Goal: Information Seeking & Learning: Learn about a topic

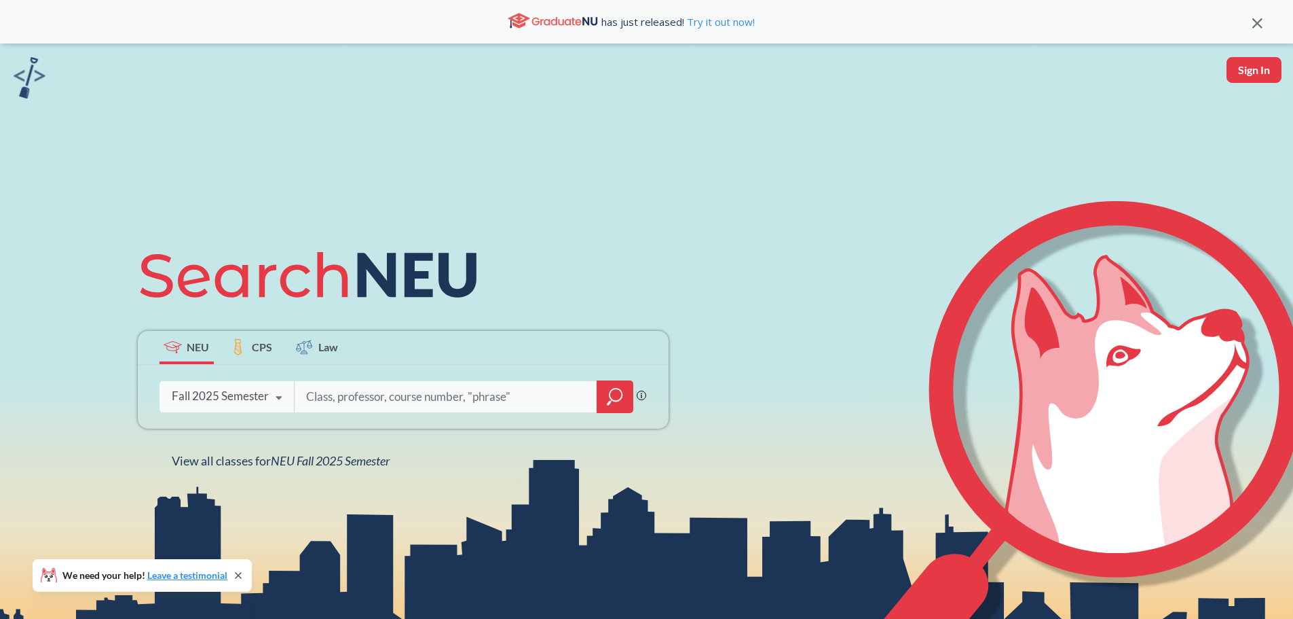
click at [341, 392] on input "search" at bounding box center [446, 396] width 282 height 29
type input "cybersecurity"
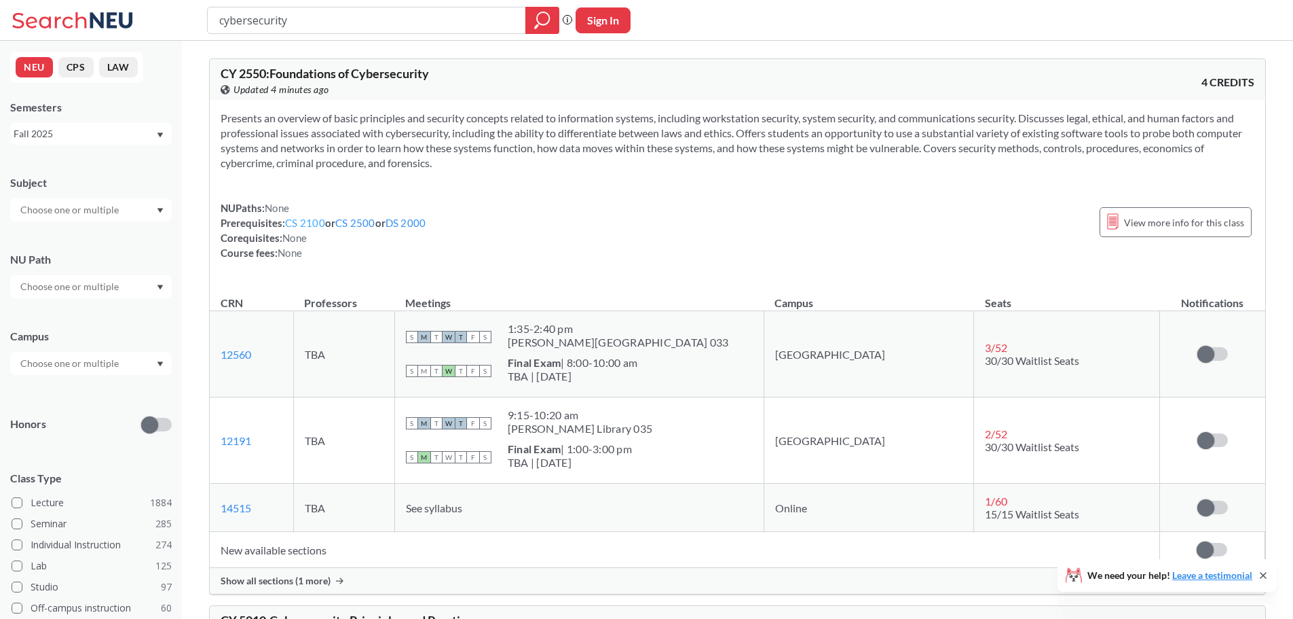
click at [301, 223] on link "CS 2100" at bounding box center [305, 223] width 40 height 12
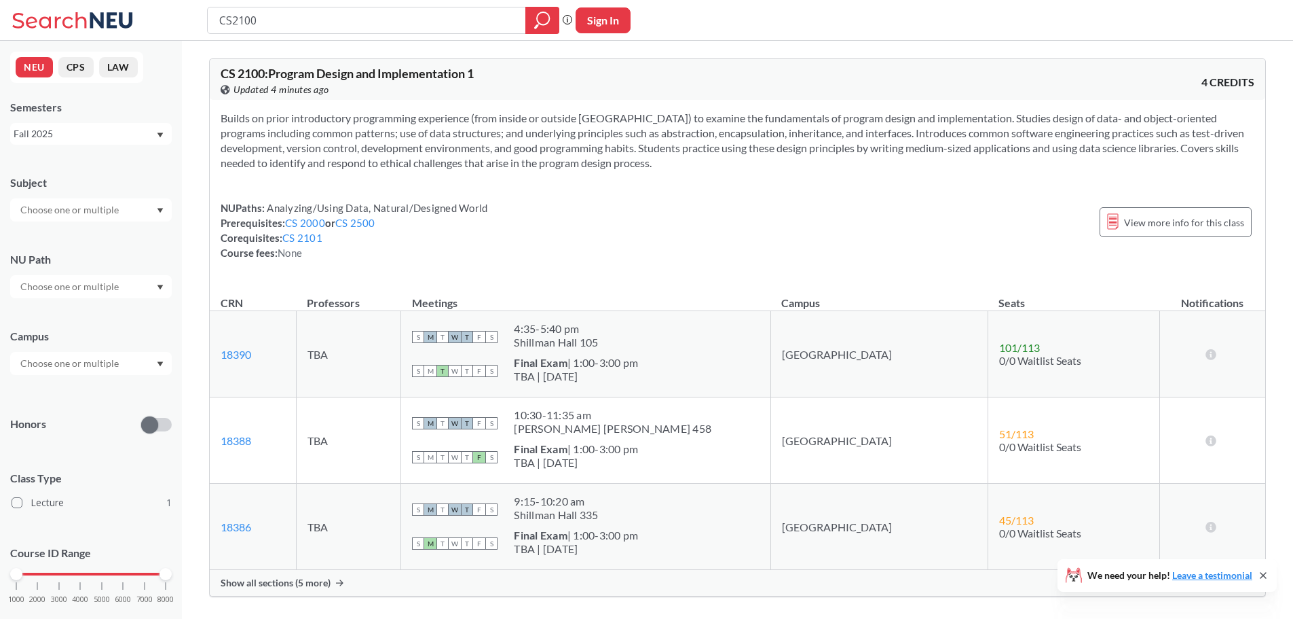
type input "cybersecurity"
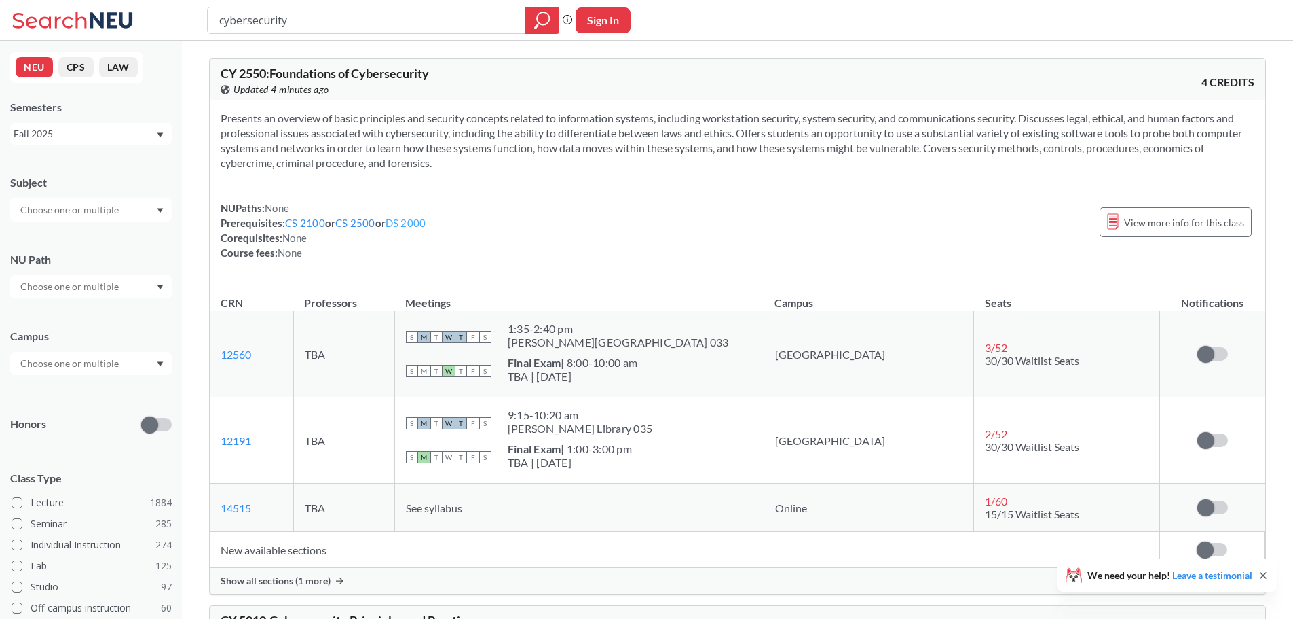
click at [412, 226] on link "DS 2000" at bounding box center [406, 223] width 41 height 12
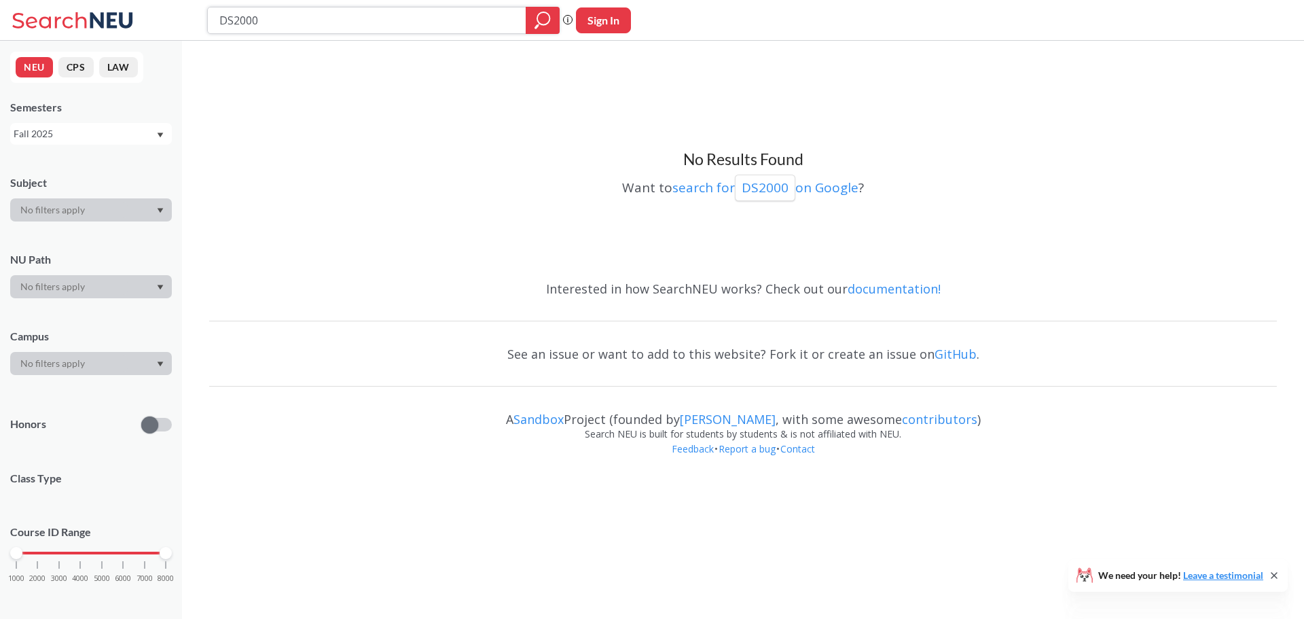
click at [528, 28] on div at bounding box center [542, 20] width 34 height 27
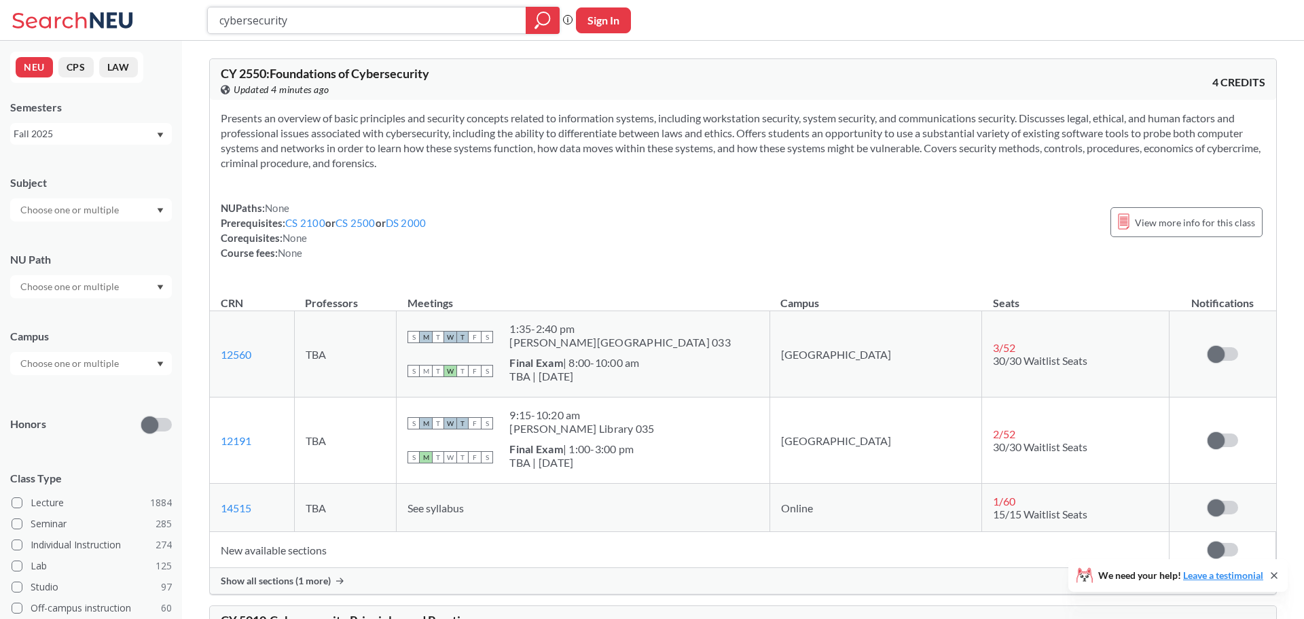
type input "cybersecurity"
click at [359, 220] on link "CS 2500" at bounding box center [355, 223] width 40 height 12
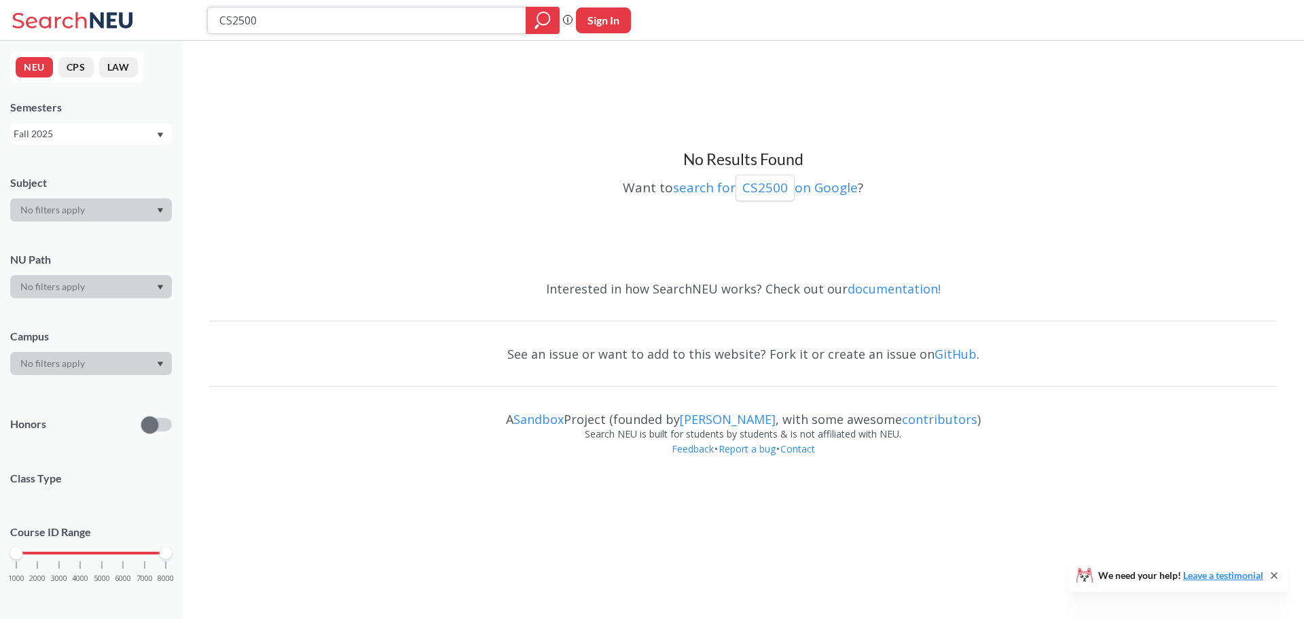
click at [534, 11] on icon "magnifying glass" at bounding box center [542, 20] width 16 height 19
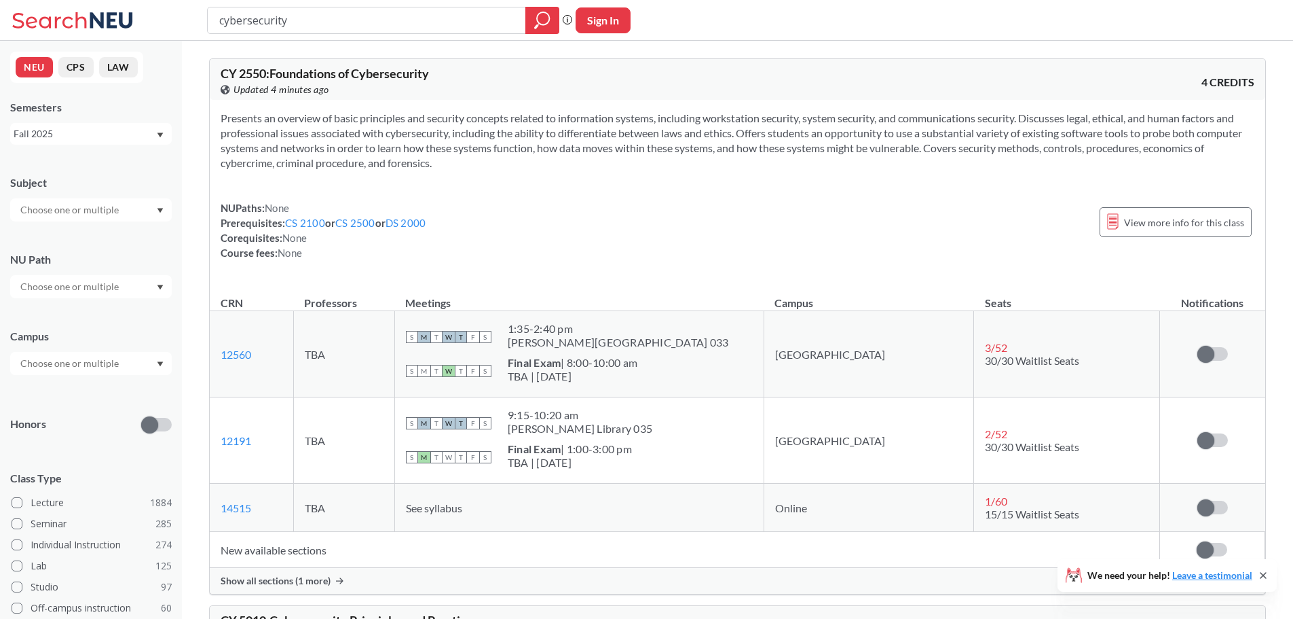
click at [305, 581] on span "Show all sections (1 more)" at bounding box center [276, 580] width 110 height 12
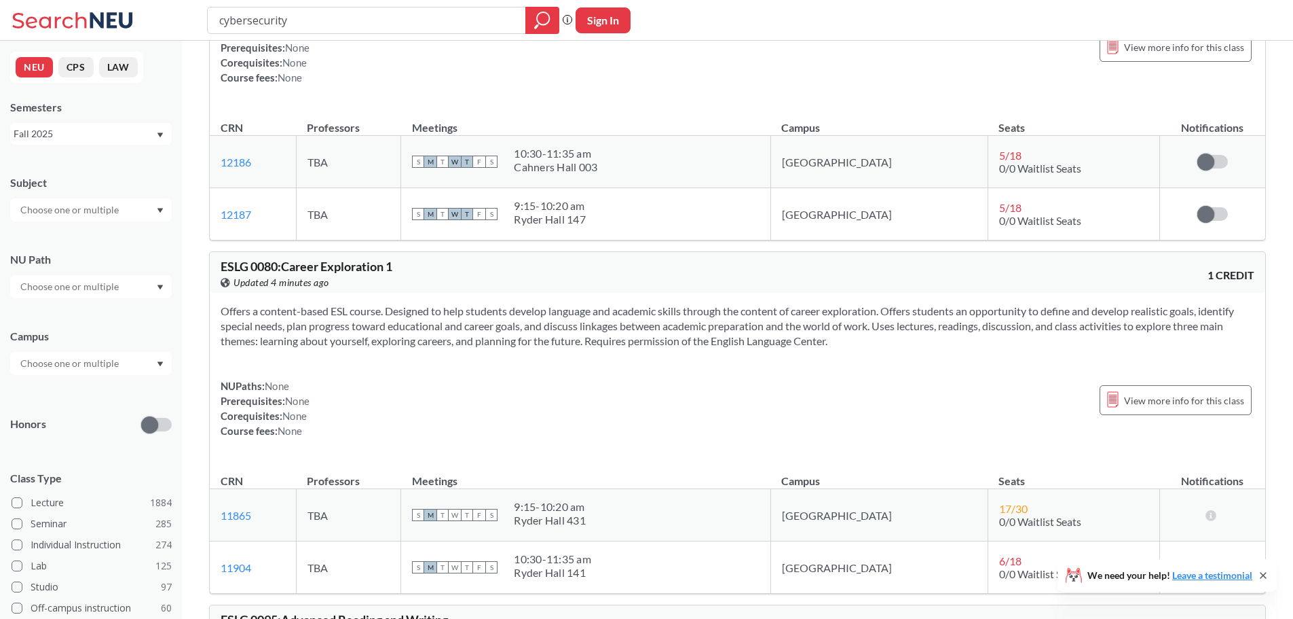
scroll to position [1833, 0]
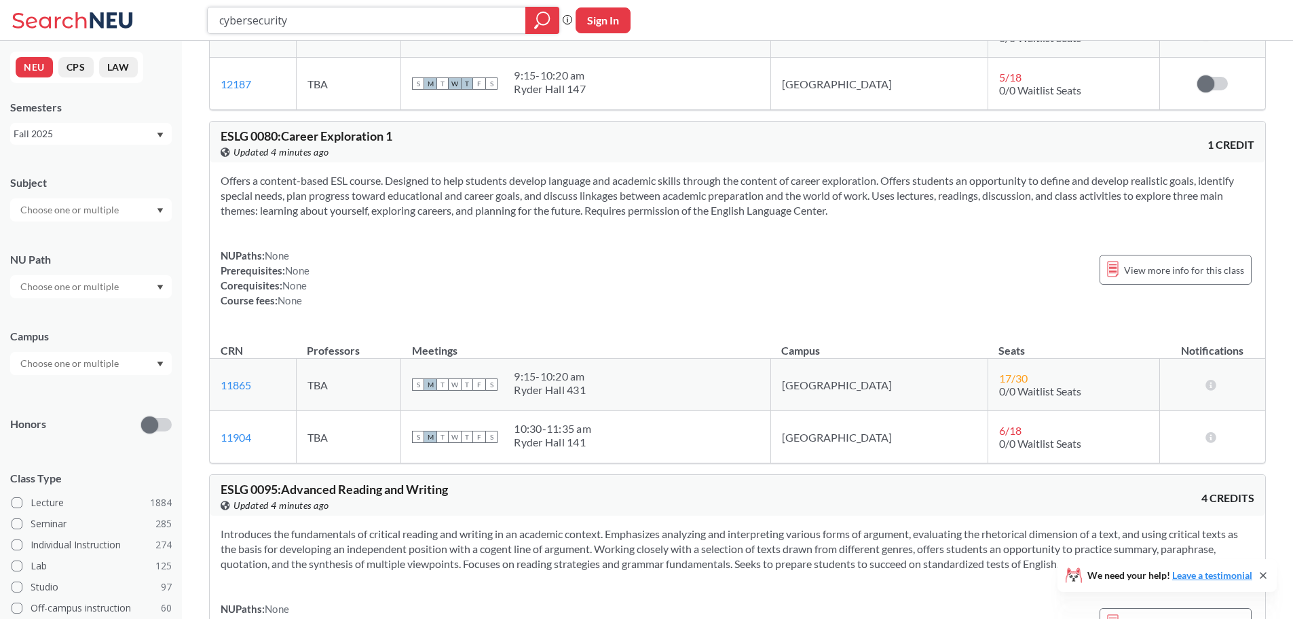
drag, startPoint x: 322, startPoint y: 21, endPoint x: 183, endPoint y: 28, distance: 139.3
click at [183, 28] on div "cybersecurity Phrase search guarantees the exact search appears in the results.…" at bounding box center [646, 20] width 1293 height 41
type input "cloud"
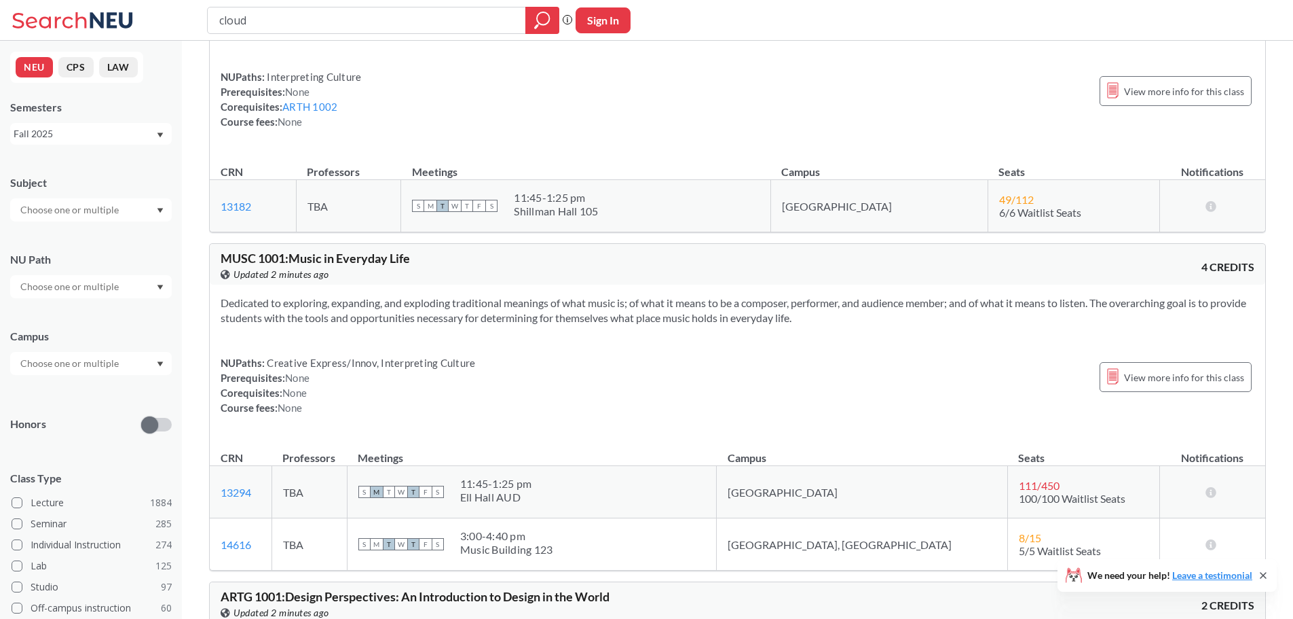
scroll to position [14869, 0]
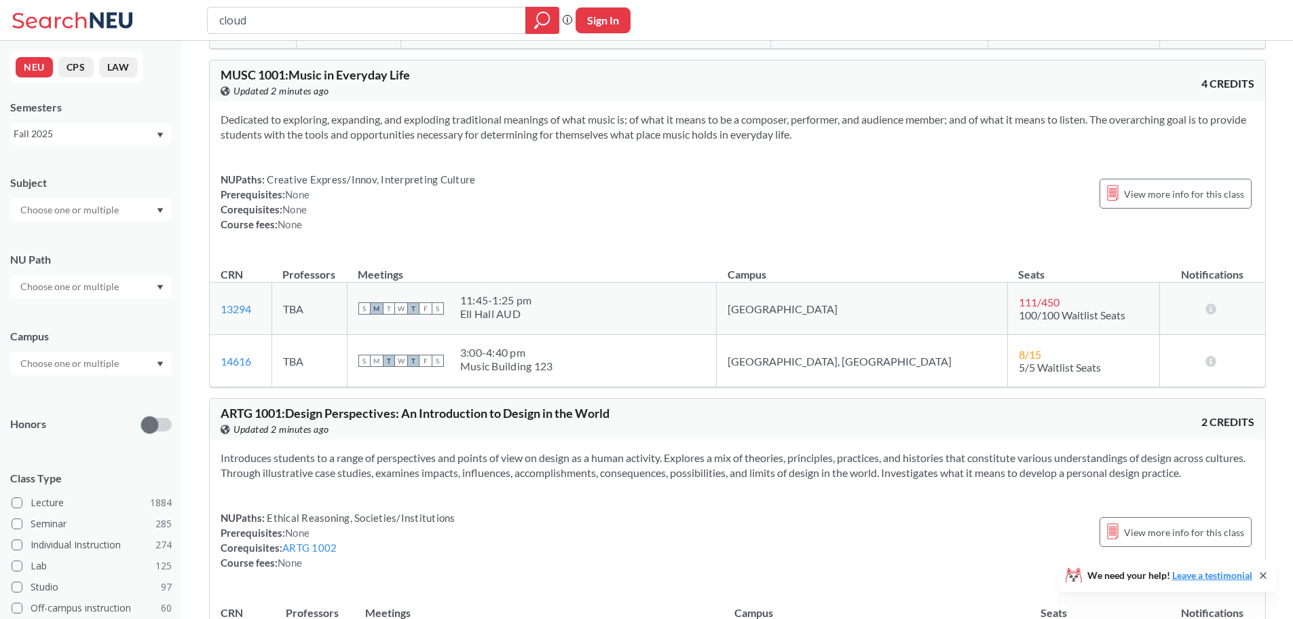
click at [312, 13] on input "cloud" at bounding box center [367, 20] width 298 height 23
type input "cloud computing"
